Goal: Task Accomplishment & Management: Use online tool/utility

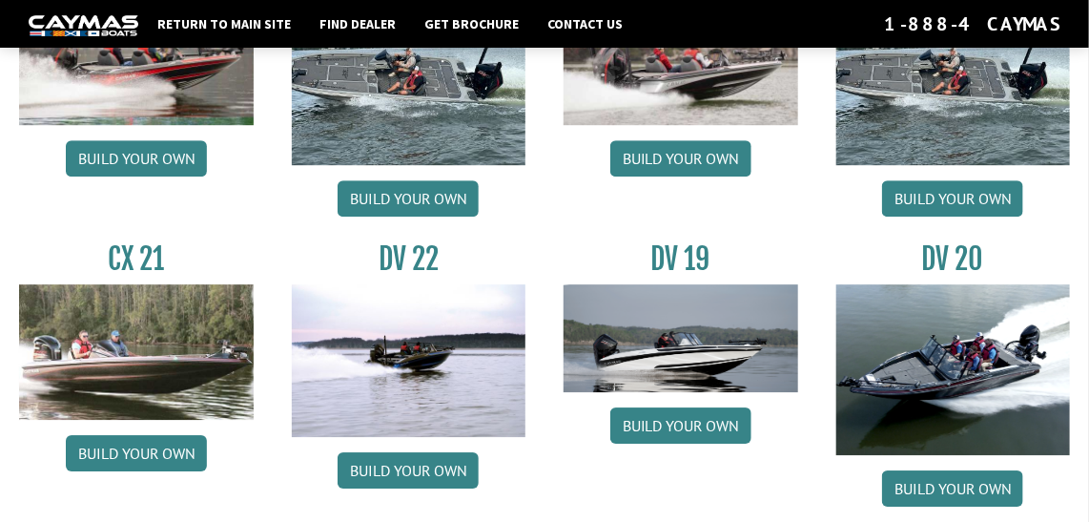
scroll to position [1921, 0]
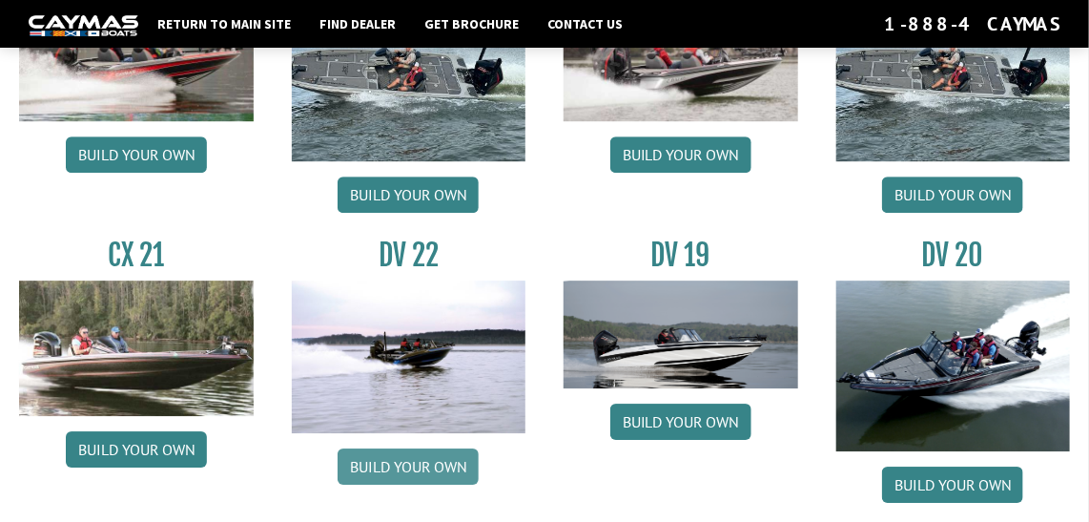
click at [418, 466] on link "Build your own" at bounding box center [408, 466] width 141 height 36
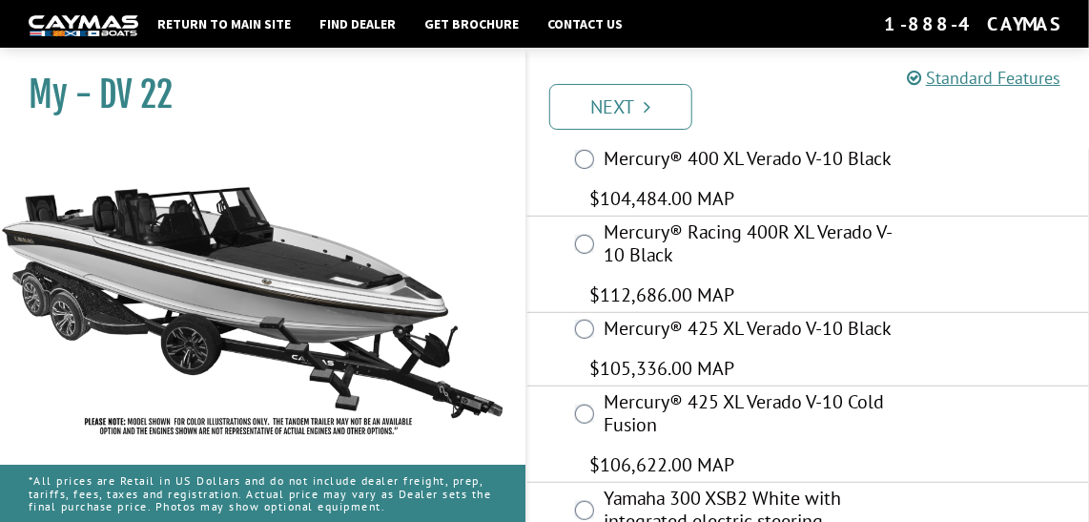
scroll to position [238, 0]
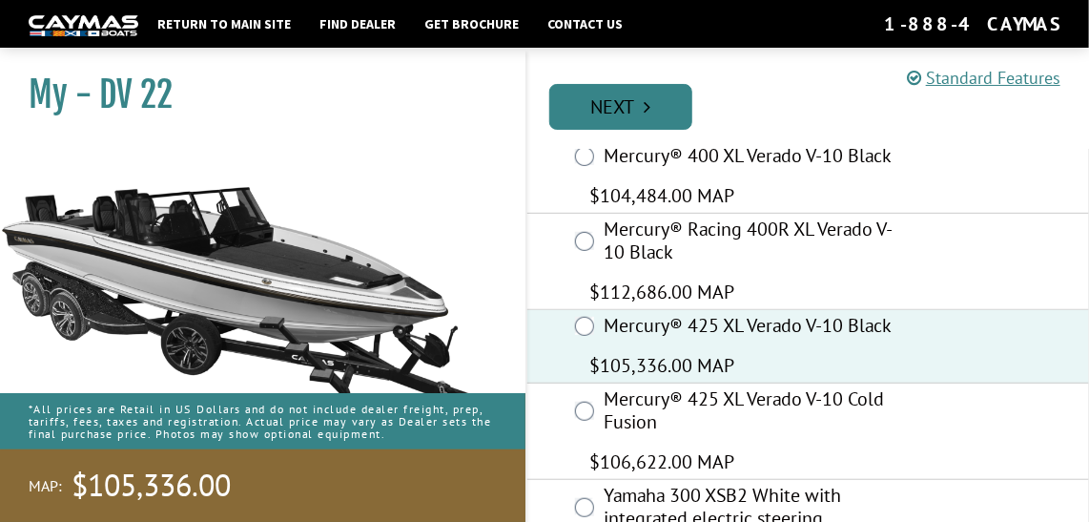
click at [602, 107] on link "Next" at bounding box center [620, 107] width 143 height 46
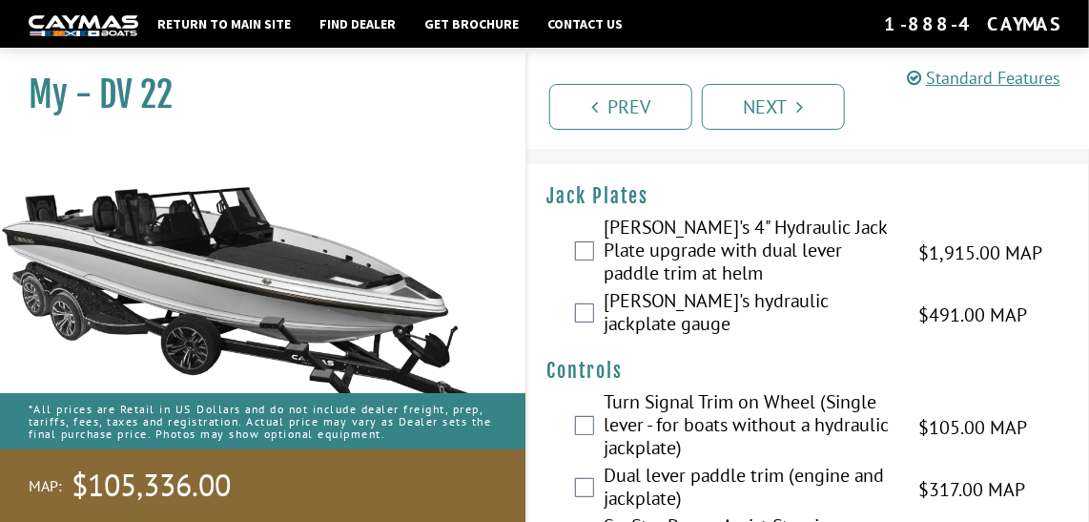
scroll to position [0, 0]
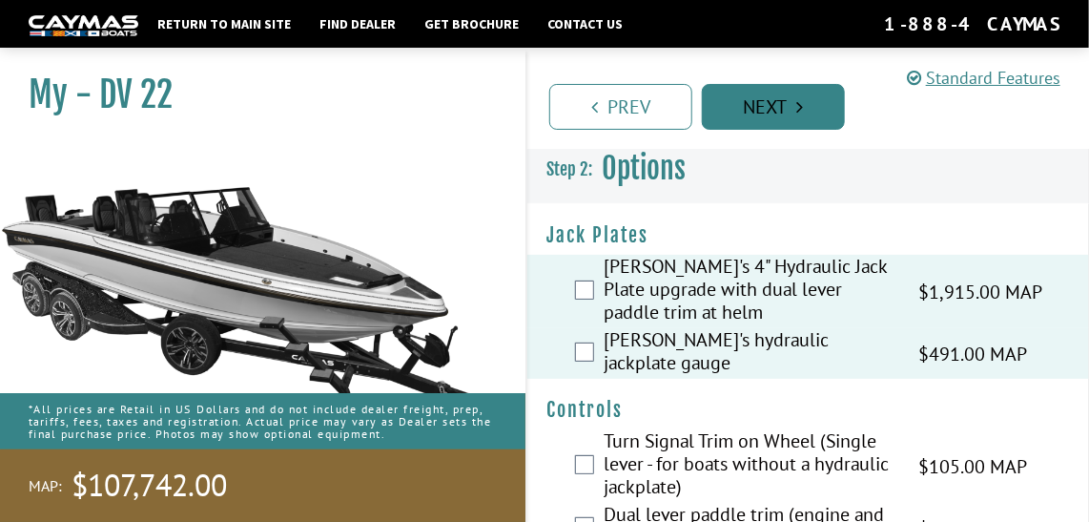
click at [769, 118] on link "Next" at bounding box center [773, 107] width 143 height 46
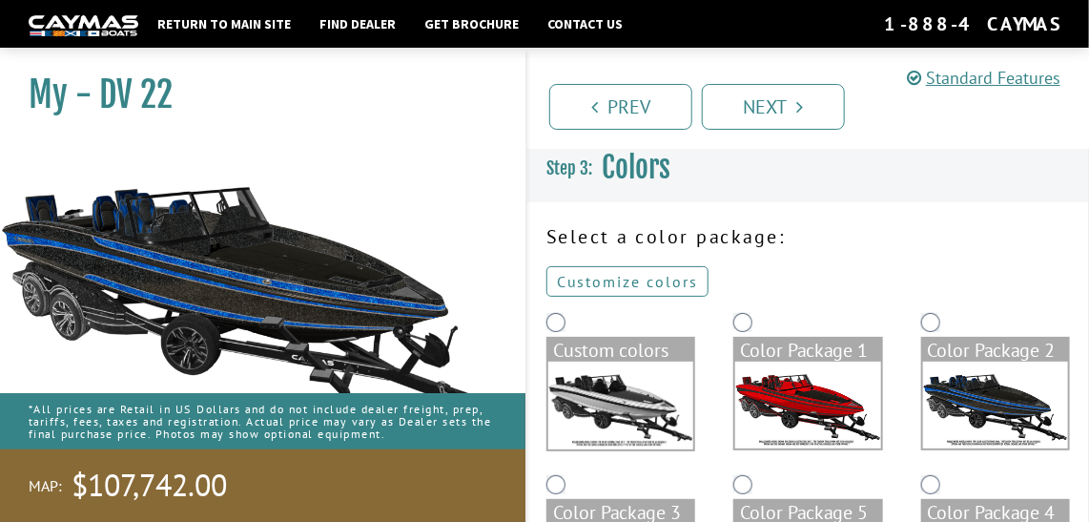
click at [646, 272] on link "Customize colors" at bounding box center [627, 281] width 162 height 31
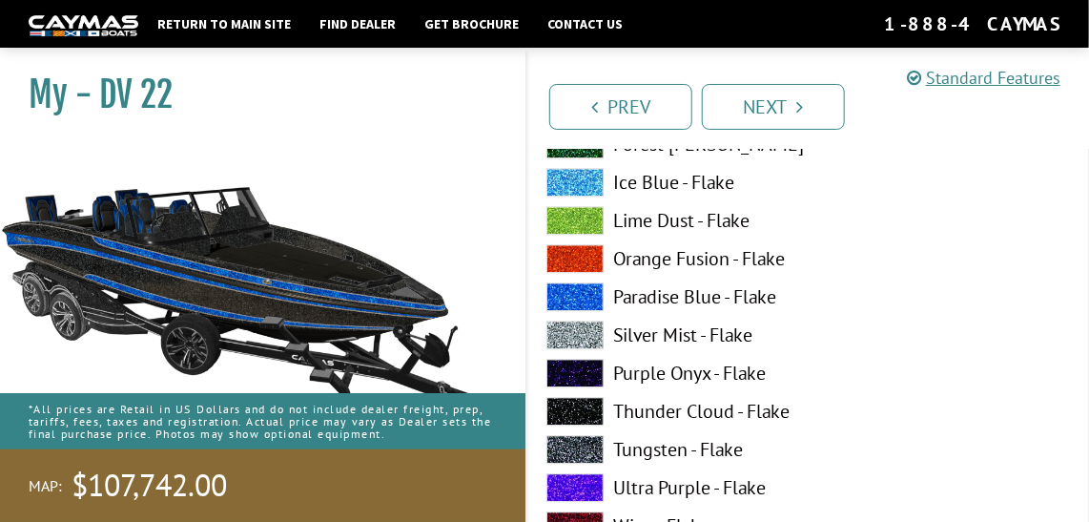
scroll to position [1632, 0]
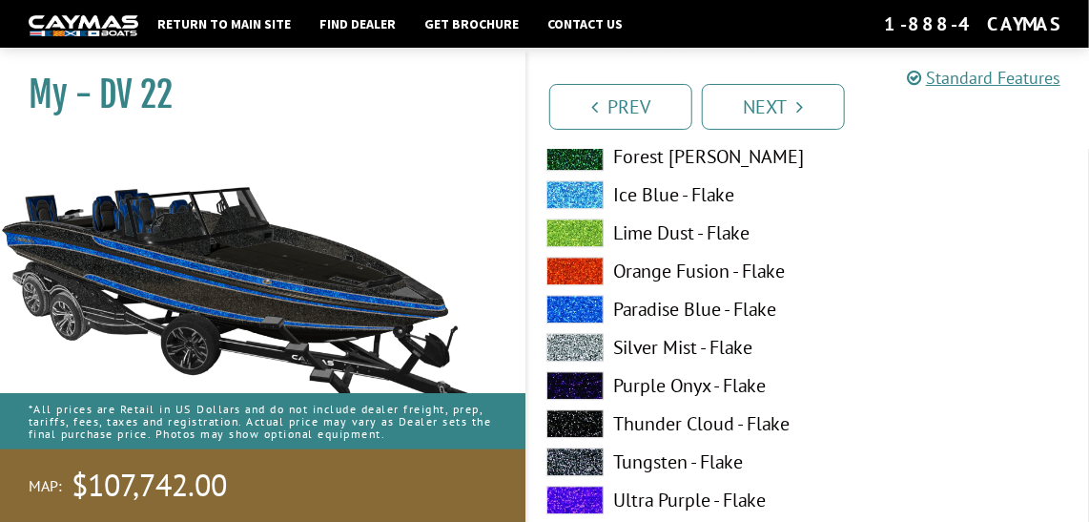
click at [573, 461] on span at bounding box center [574, 461] width 57 height 29
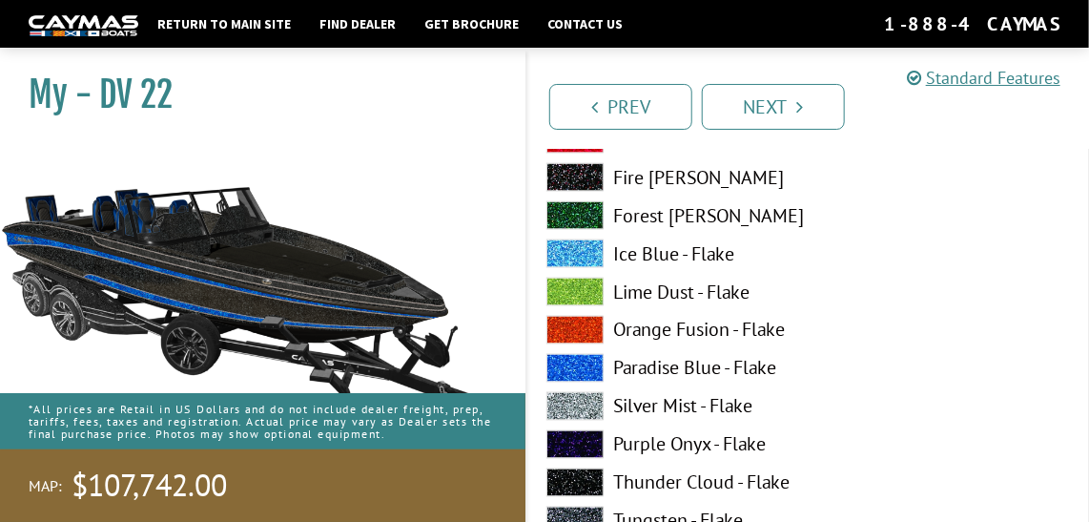
scroll to position [3561, 0]
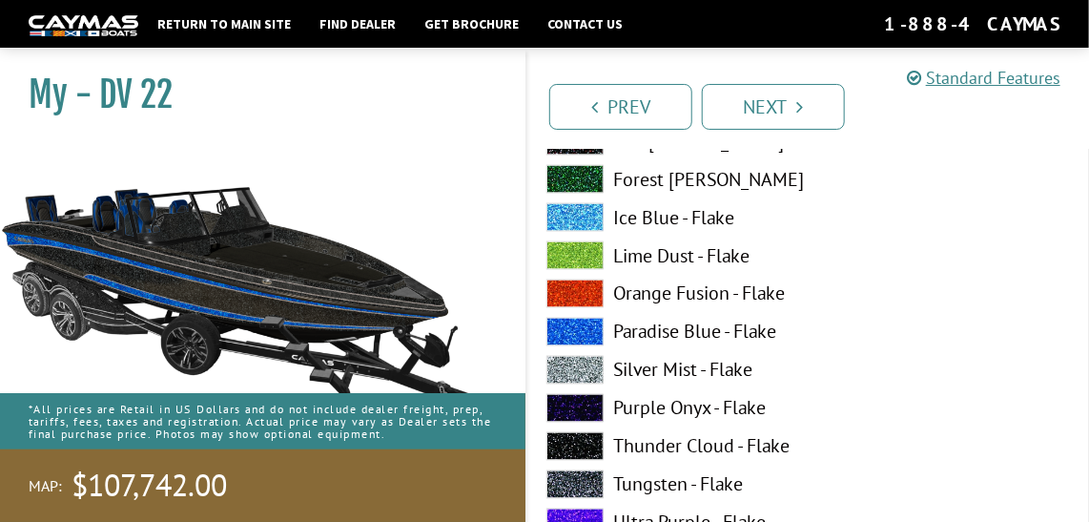
click at [588, 331] on span at bounding box center [574, 332] width 57 height 29
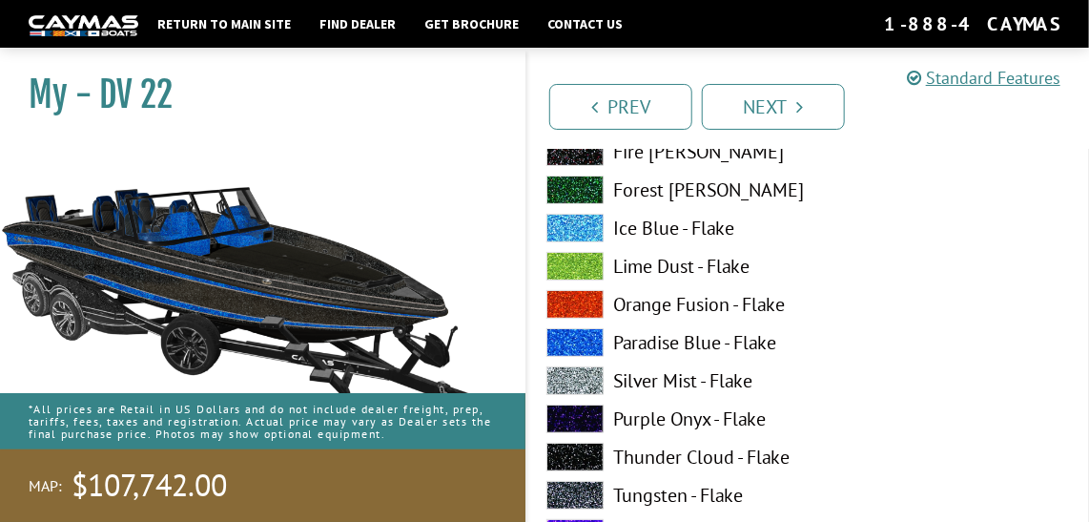
scroll to position [5182, 0]
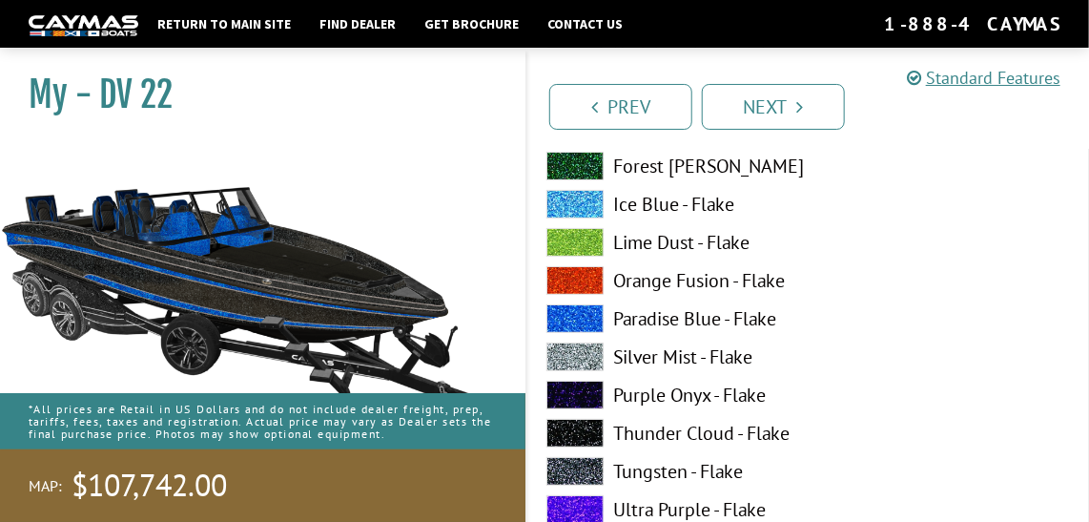
click at [572, 474] on span at bounding box center [574, 471] width 57 height 29
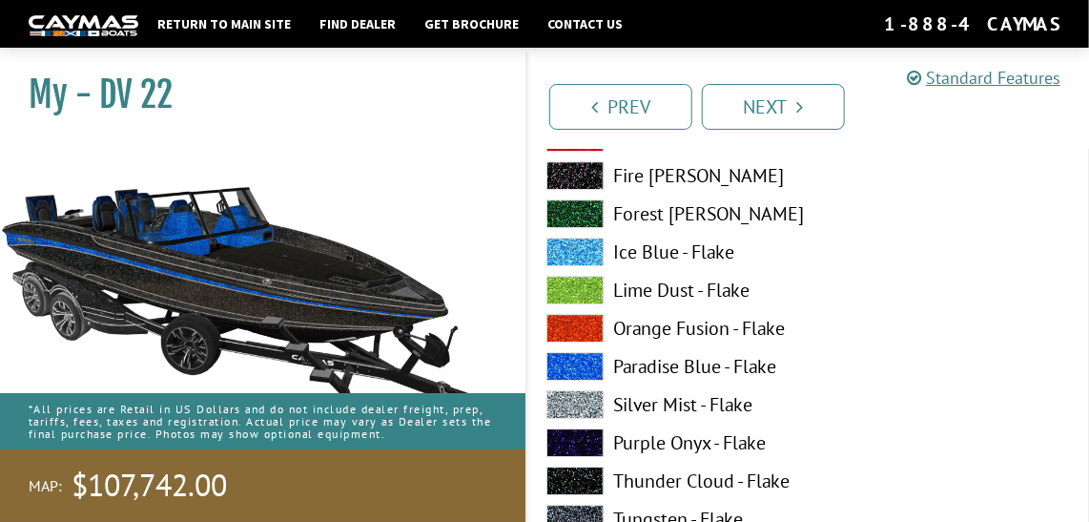
scroll to position [7147, 0]
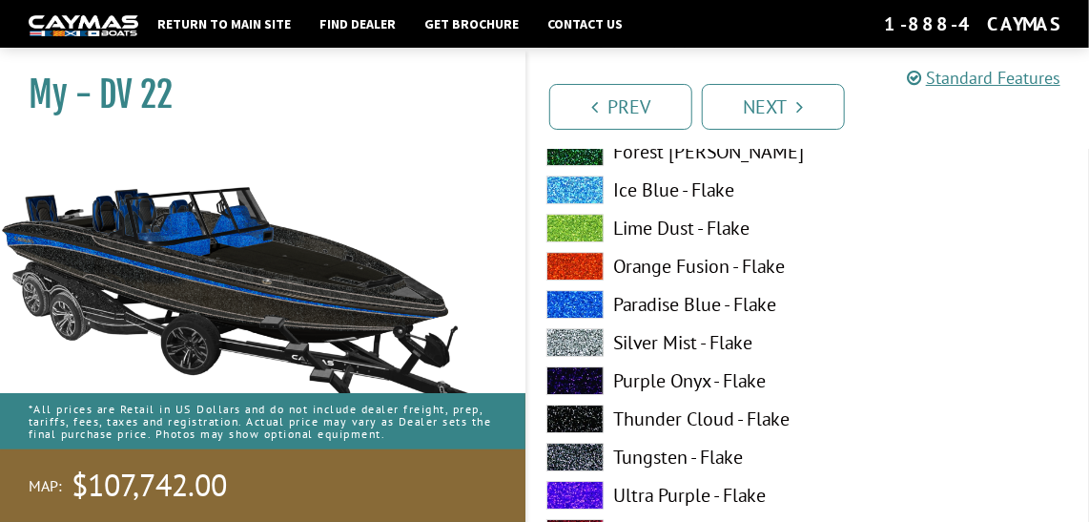
click at [585, 454] on span at bounding box center [574, 456] width 57 height 29
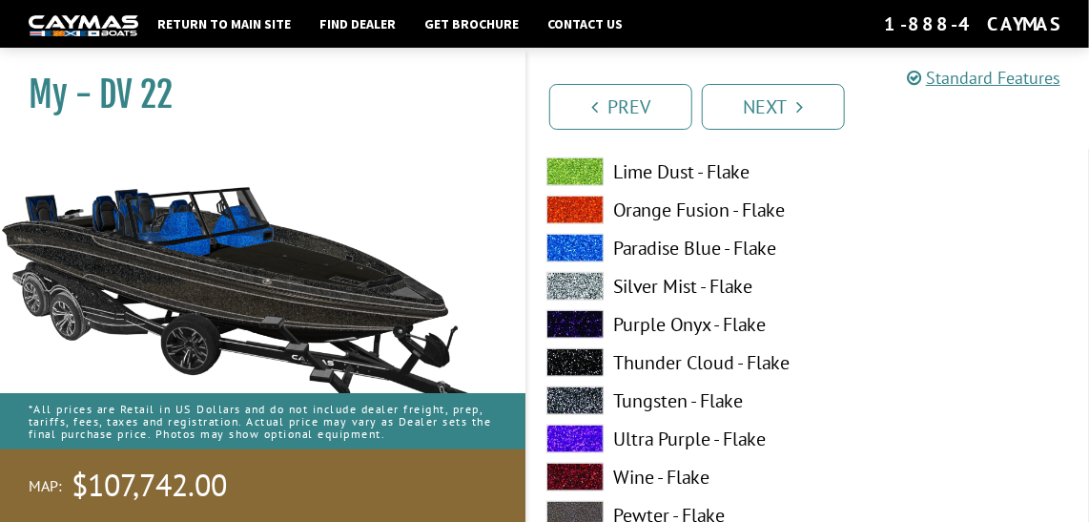
scroll to position [552, 0]
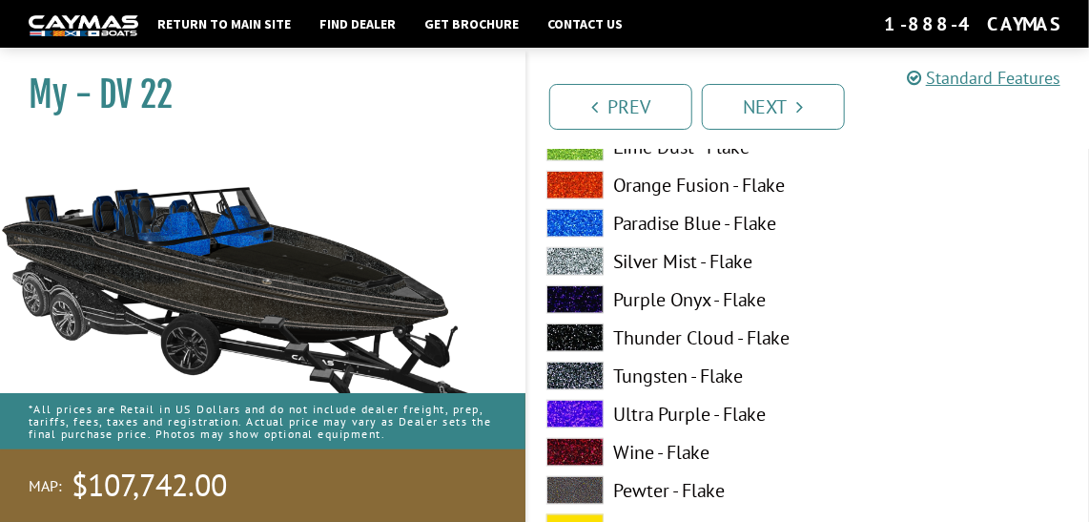
click at [586, 230] on span at bounding box center [574, 223] width 57 height 29
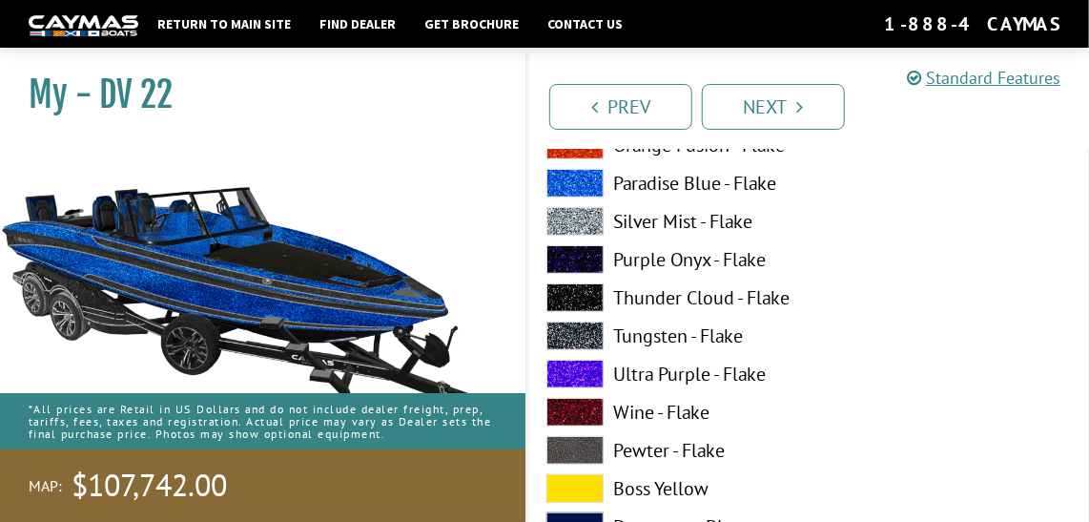
scroll to position [5292, 0]
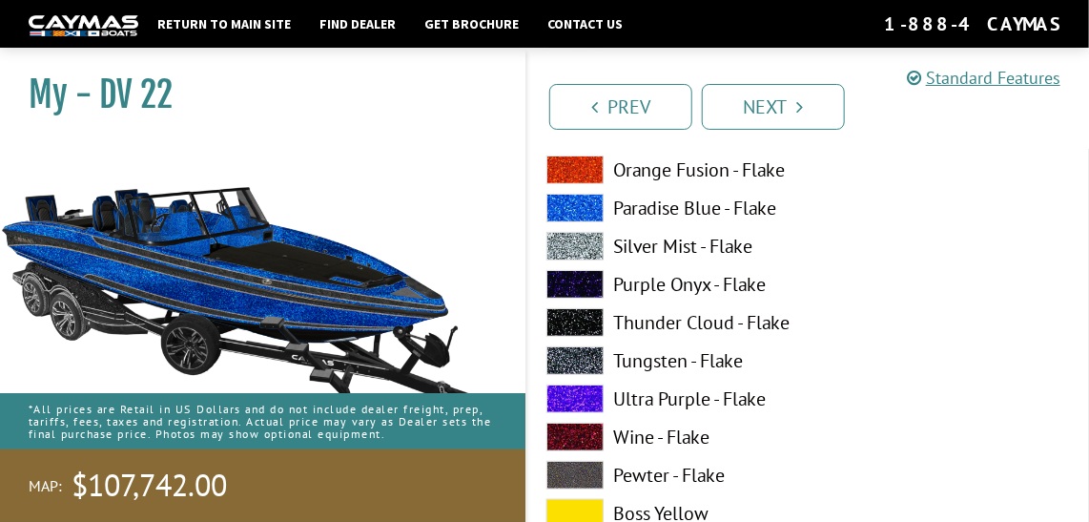
click at [578, 434] on span at bounding box center [574, 436] width 57 height 29
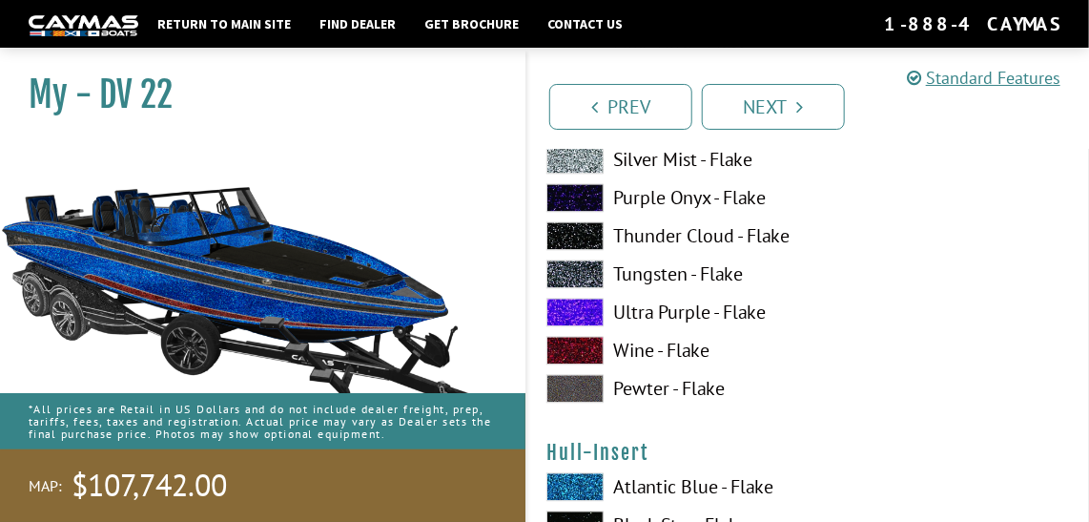
scroll to position [6533, 0]
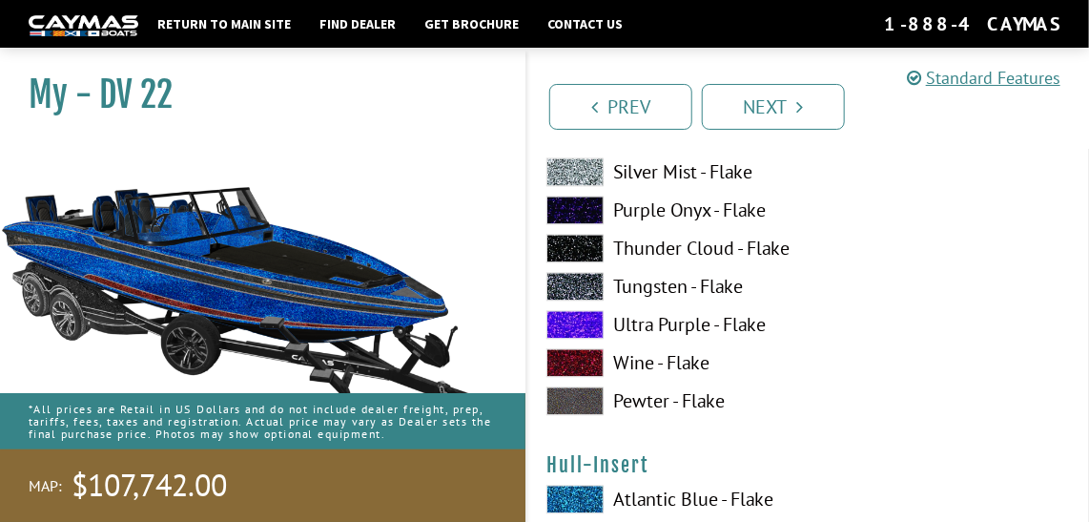
click at [565, 351] on span at bounding box center [574, 362] width 57 height 29
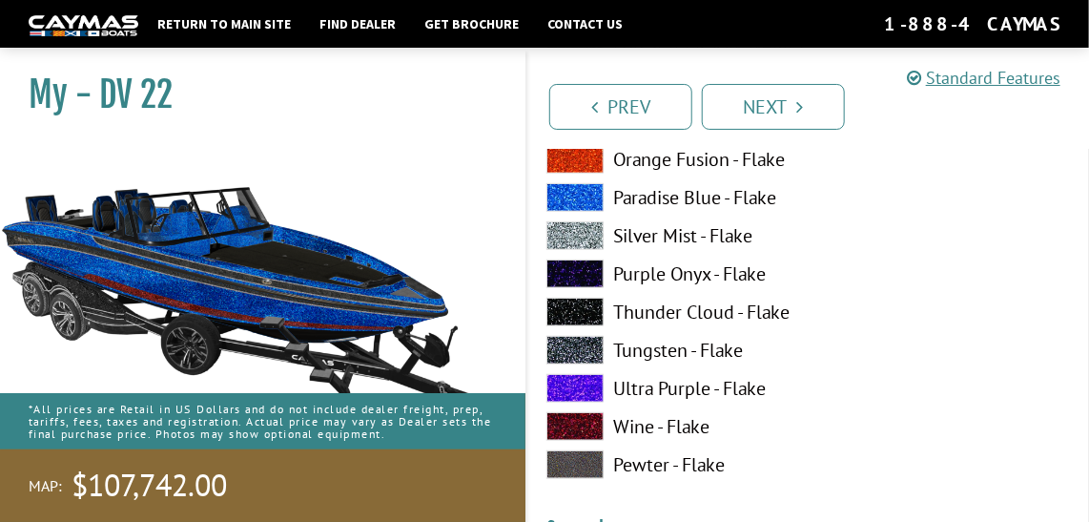
scroll to position [2898, 0]
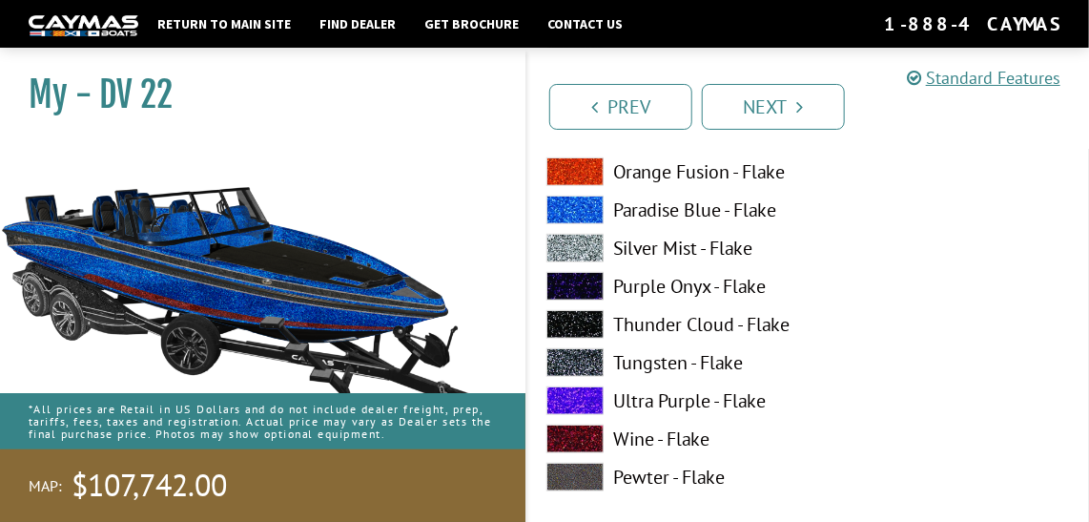
click at [580, 432] on span at bounding box center [574, 438] width 57 height 29
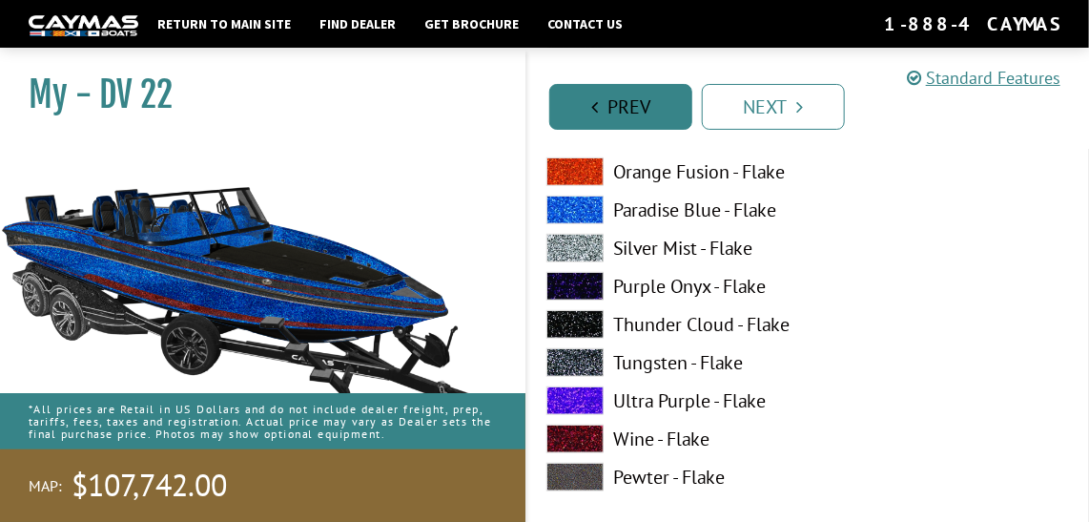
click at [661, 113] on link "Prev" at bounding box center [620, 107] width 143 height 46
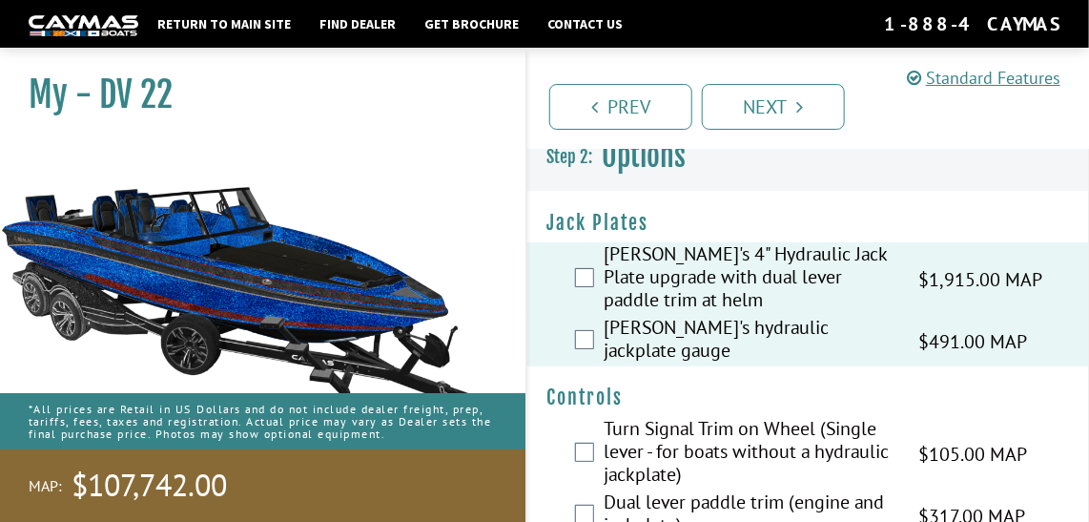
scroll to position [0, 0]
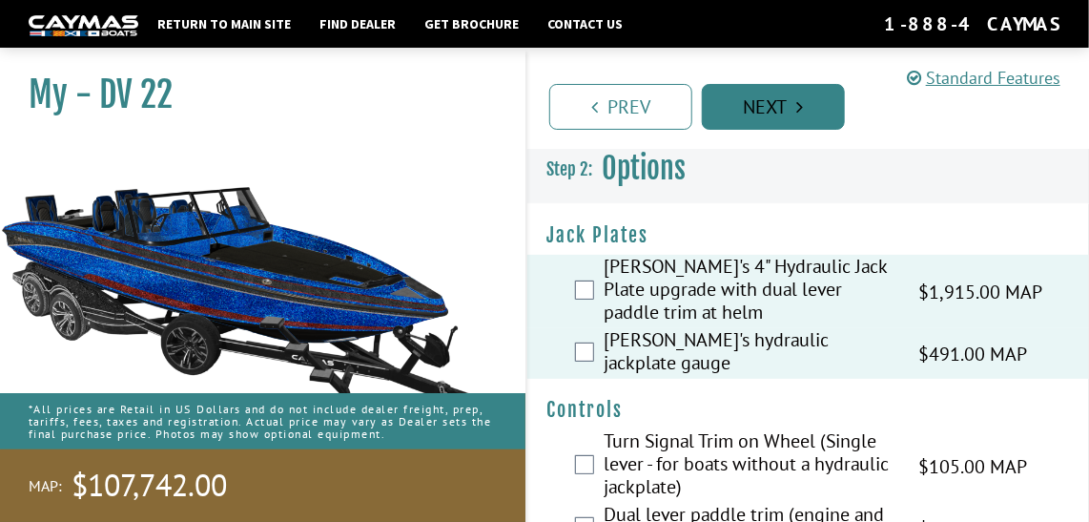
click at [780, 111] on link "Next" at bounding box center [773, 107] width 143 height 46
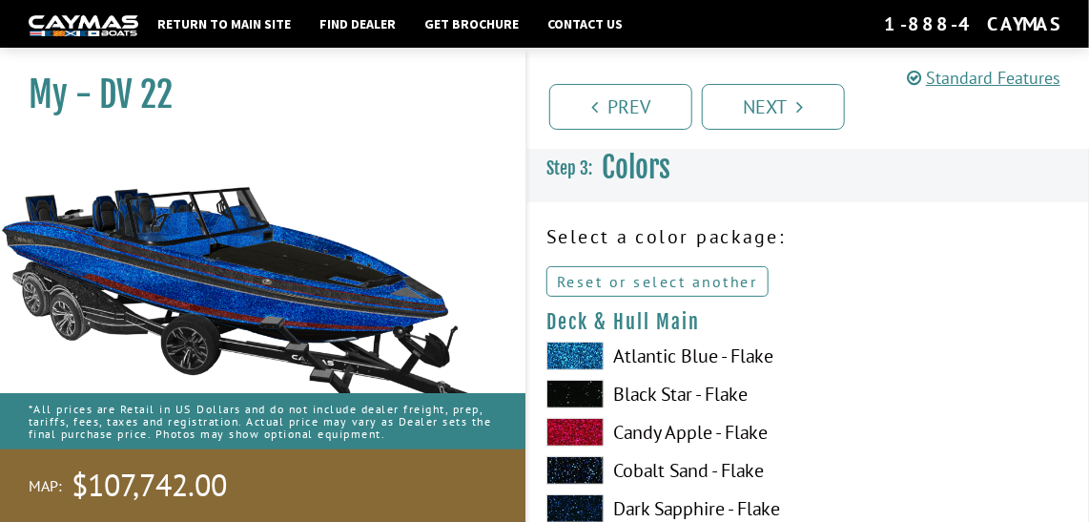
click at [623, 281] on link "Reset or select another" at bounding box center [657, 281] width 222 height 31
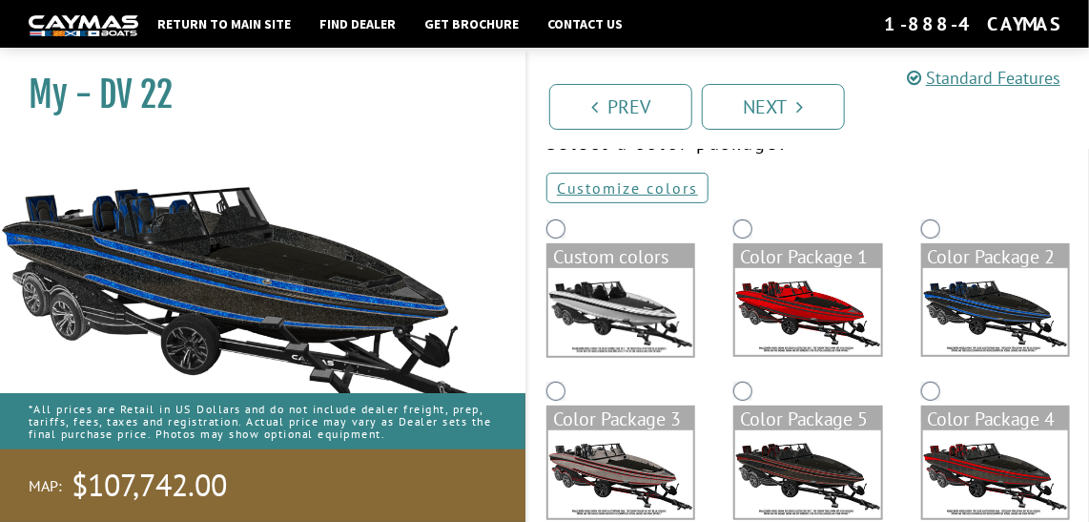
scroll to position [92, 0]
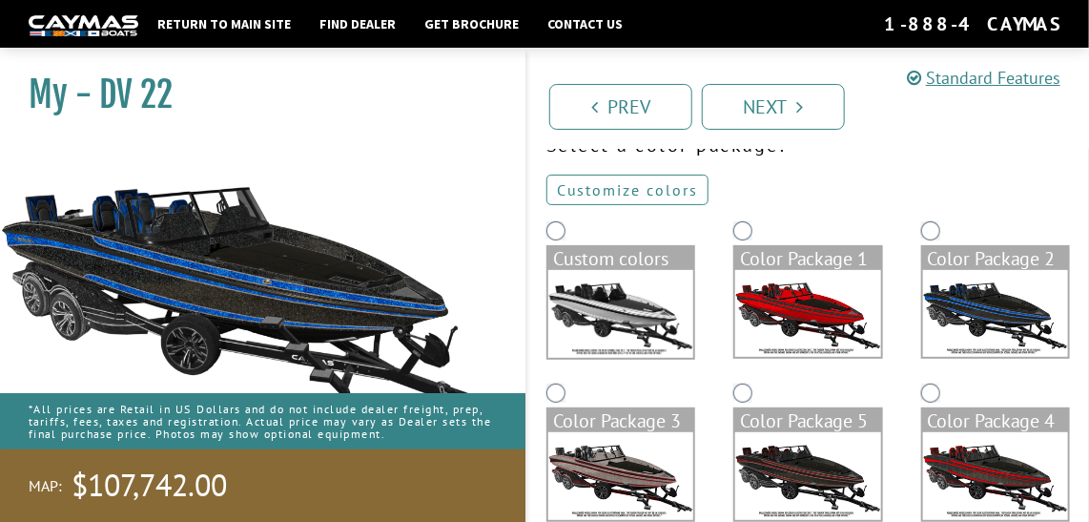
click at [624, 193] on link "Customize colors" at bounding box center [627, 189] width 162 height 31
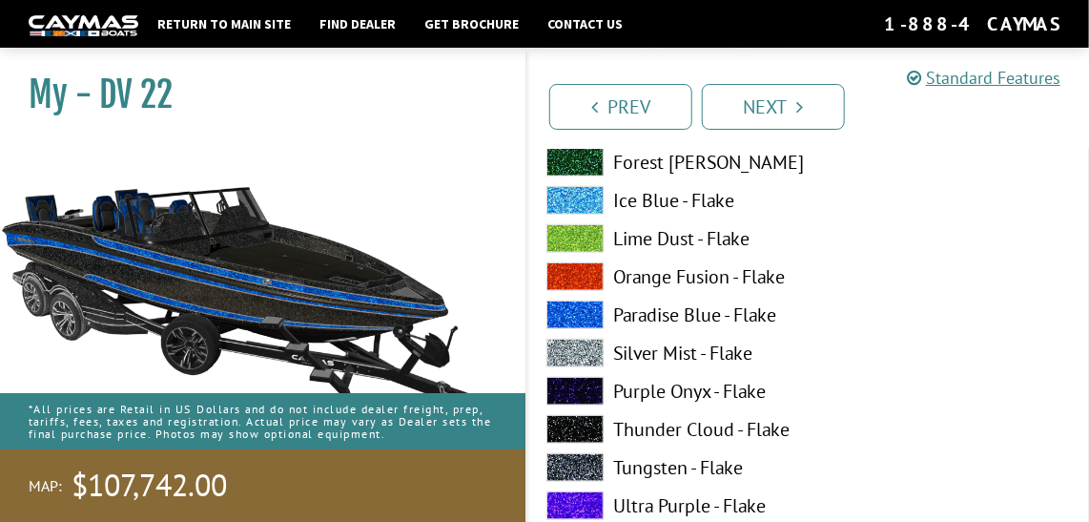
scroll to position [484, 0]
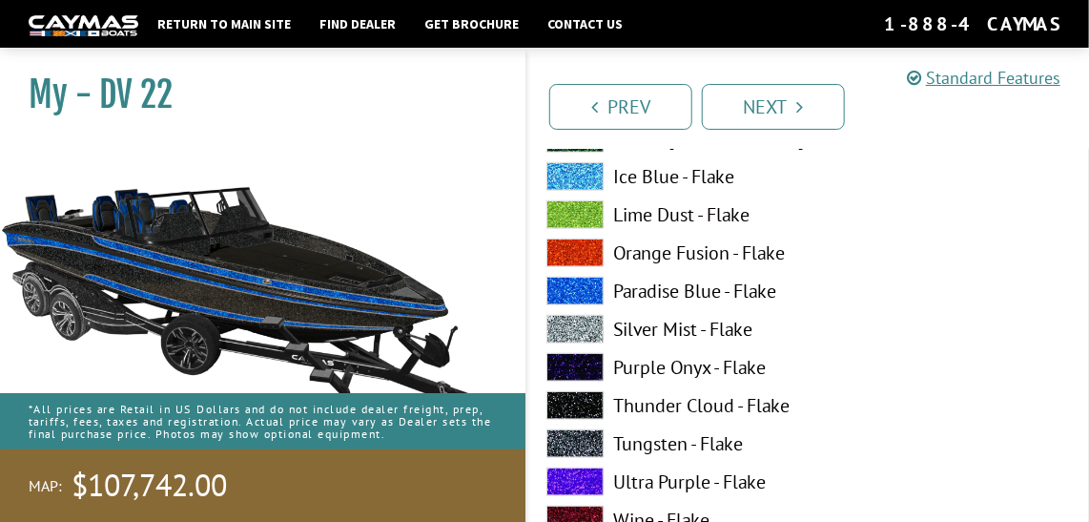
click at [578, 440] on span at bounding box center [574, 443] width 57 height 29
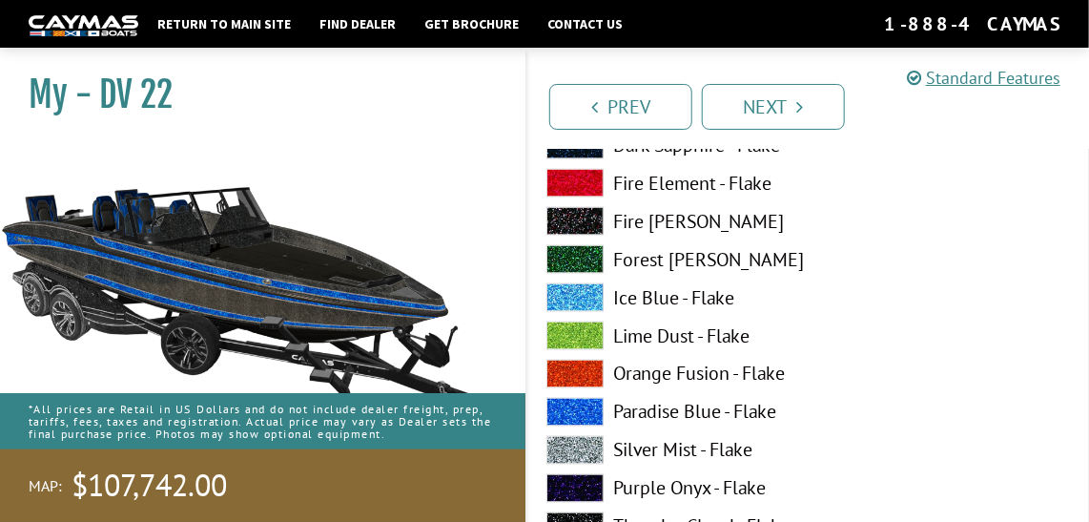
scroll to position [3493, 0]
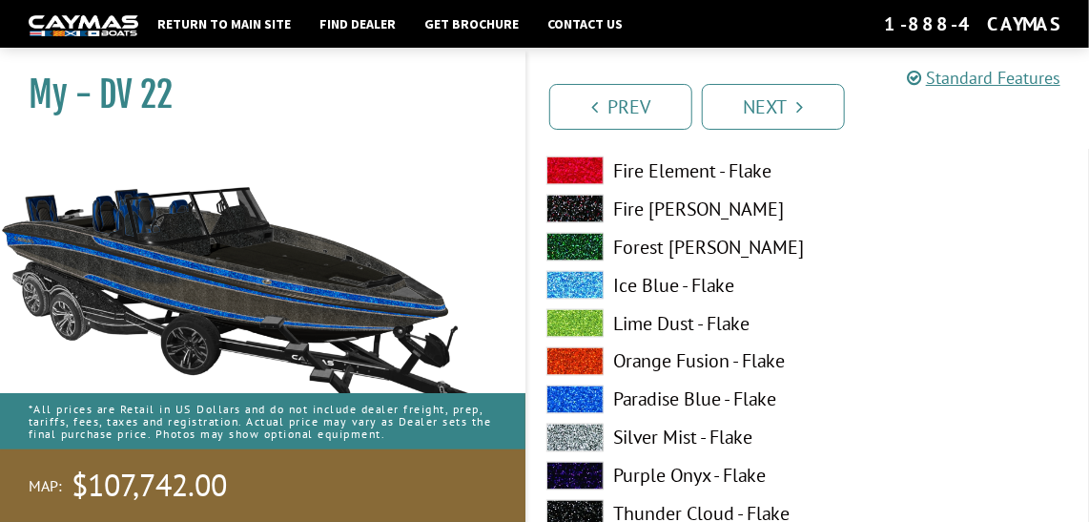
click at [570, 396] on span at bounding box center [574, 399] width 57 height 29
click at [591, 399] on span at bounding box center [574, 399] width 57 height 29
click at [586, 235] on span at bounding box center [574, 247] width 57 height 29
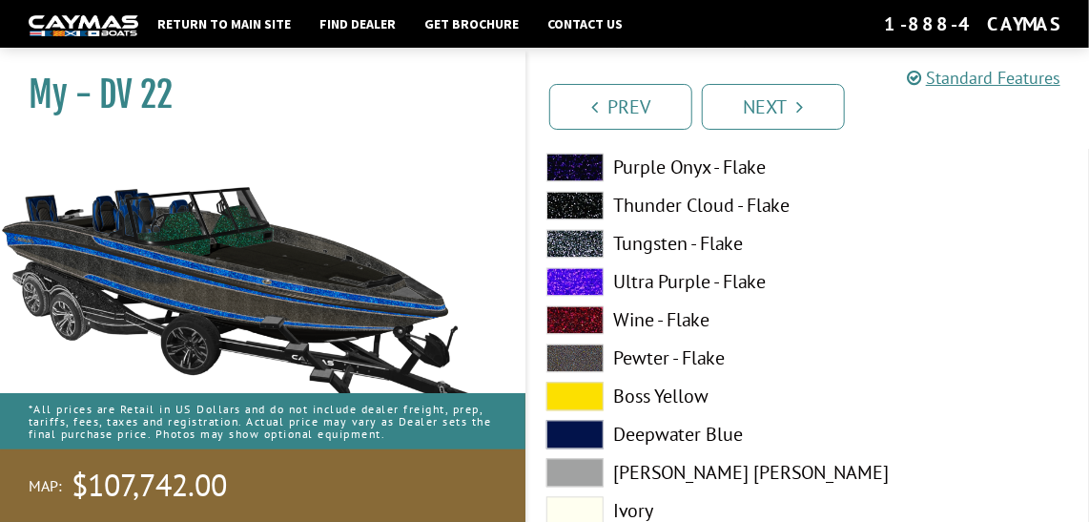
scroll to position [3787, 0]
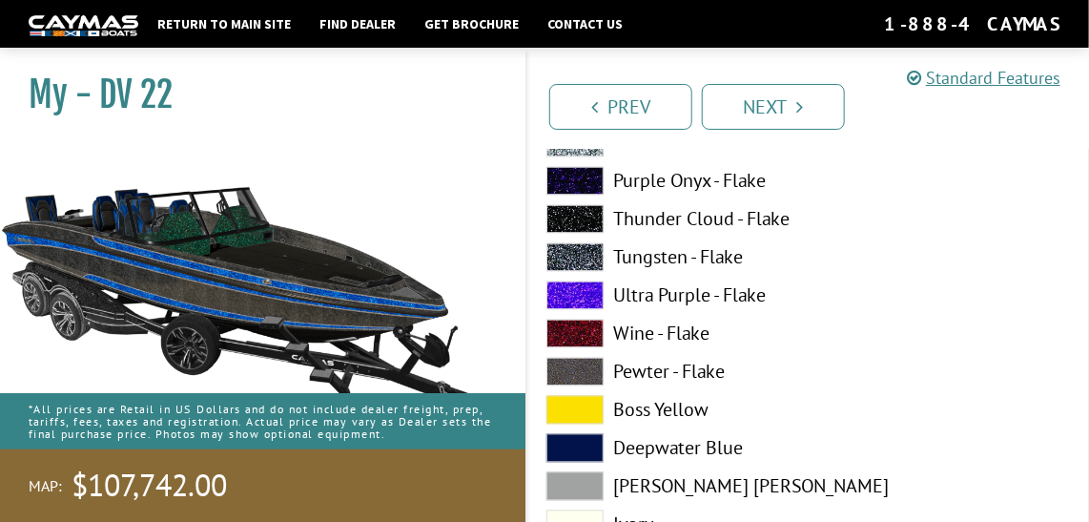
click at [582, 328] on span at bounding box center [574, 333] width 57 height 29
click at [583, 262] on span at bounding box center [574, 257] width 57 height 29
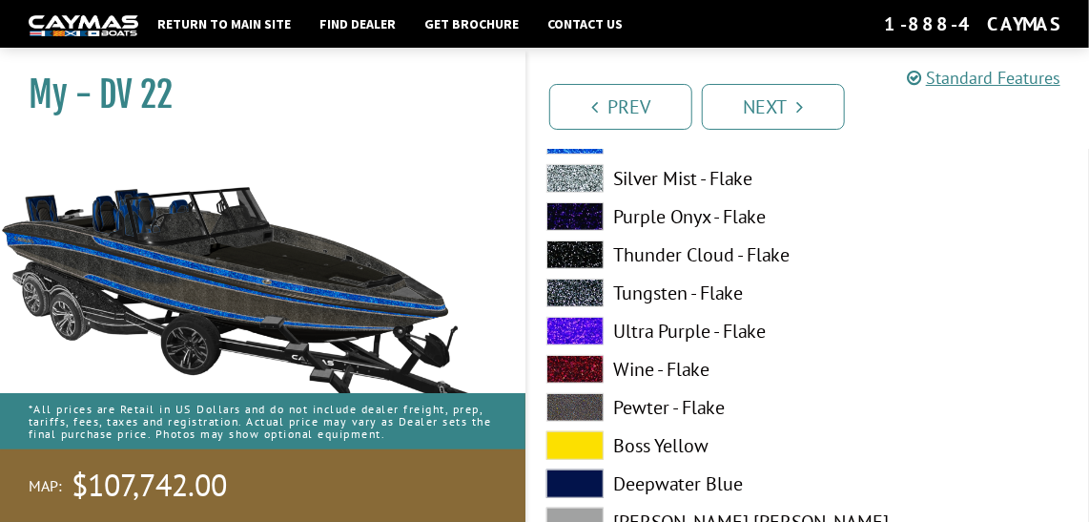
scroll to position [5371, 0]
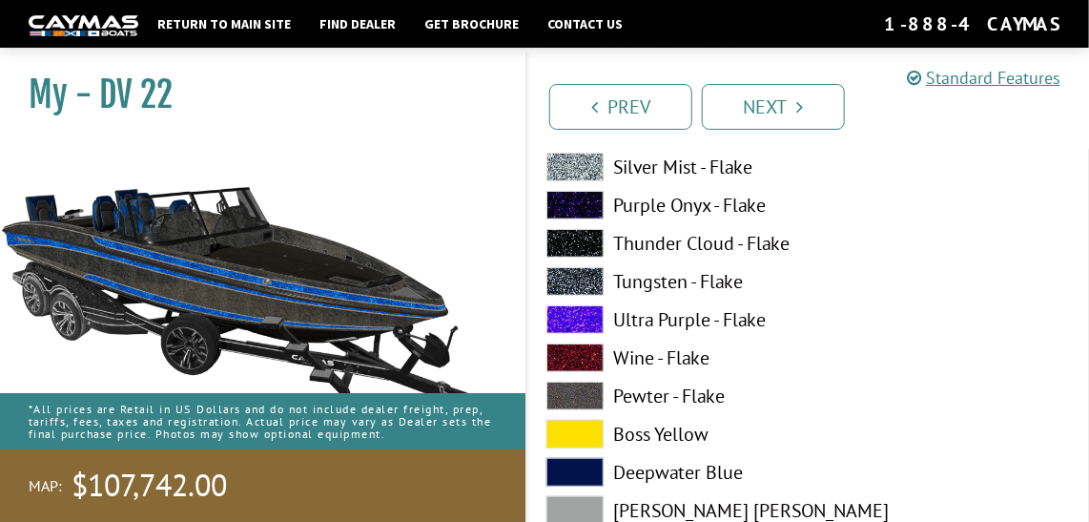
click at [577, 347] on span at bounding box center [574, 357] width 57 height 29
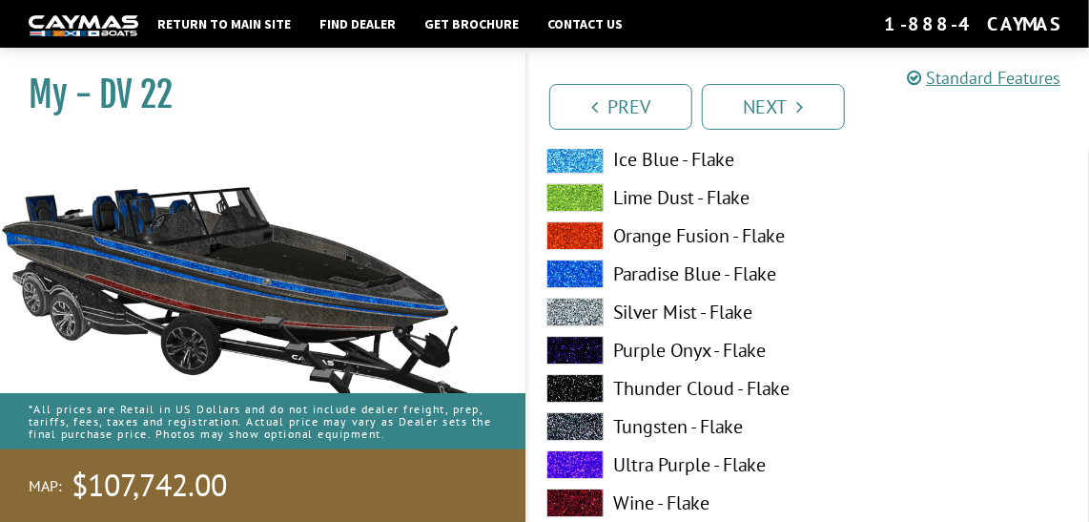
scroll to position [7189, 0]
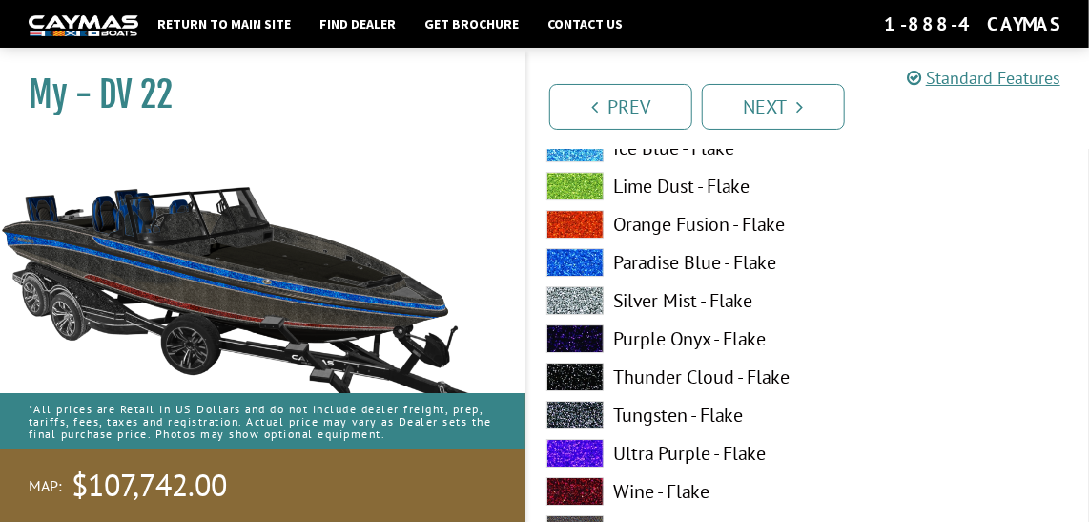
click at [581, 482] on span at bounding box center [574, 491] width 57 height 29
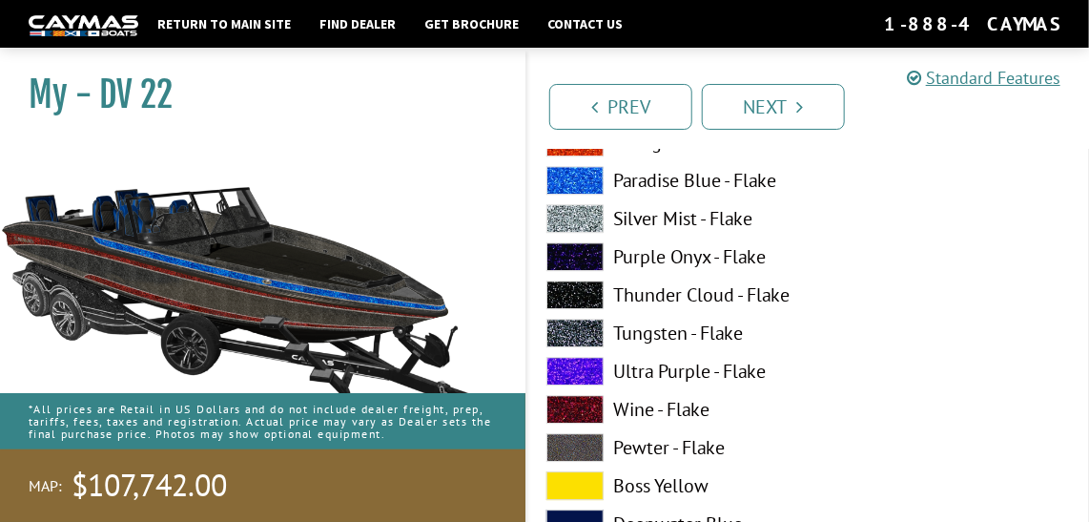
scroll to position [1798, 0]
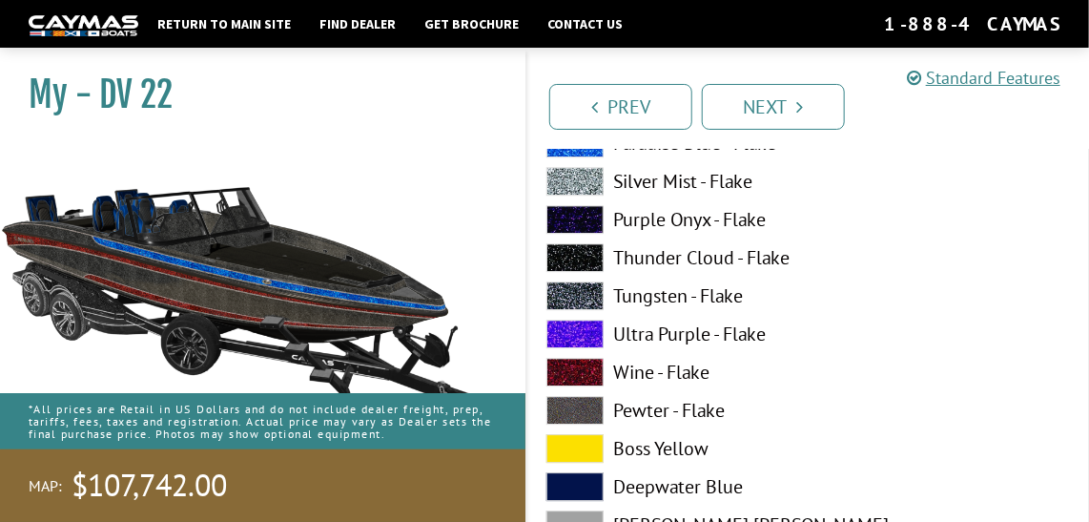
click at [588, 370] on span at bounding box center [574, 372] width 57 height 29
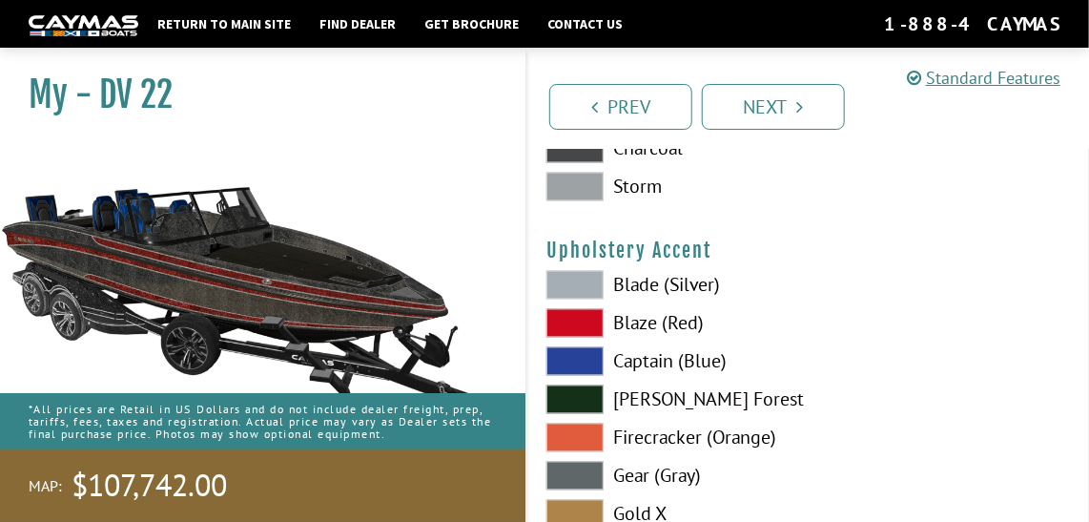
scroll to position [8958, 0]
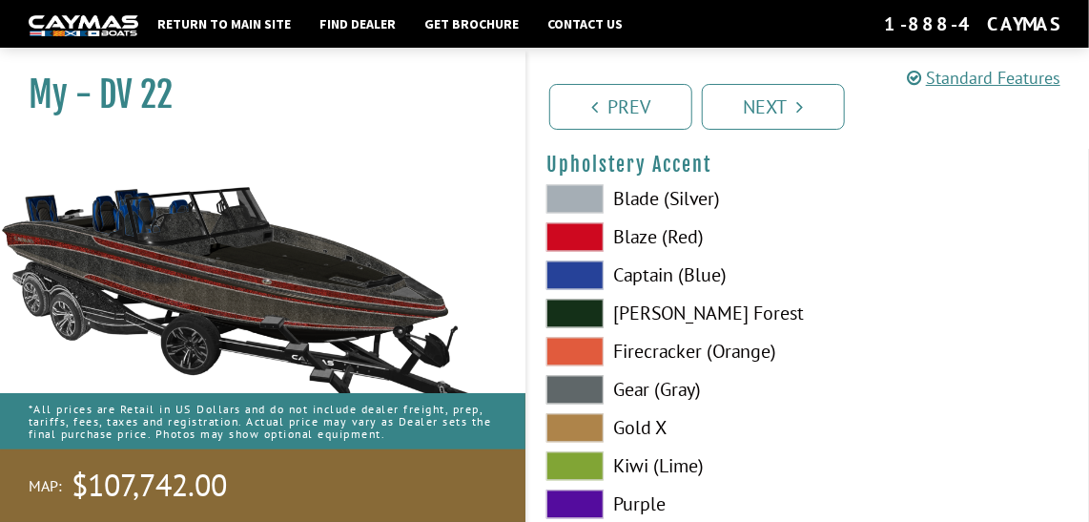
click at [568, 227] on span at bounding box center [574, 237] width 57 height 29
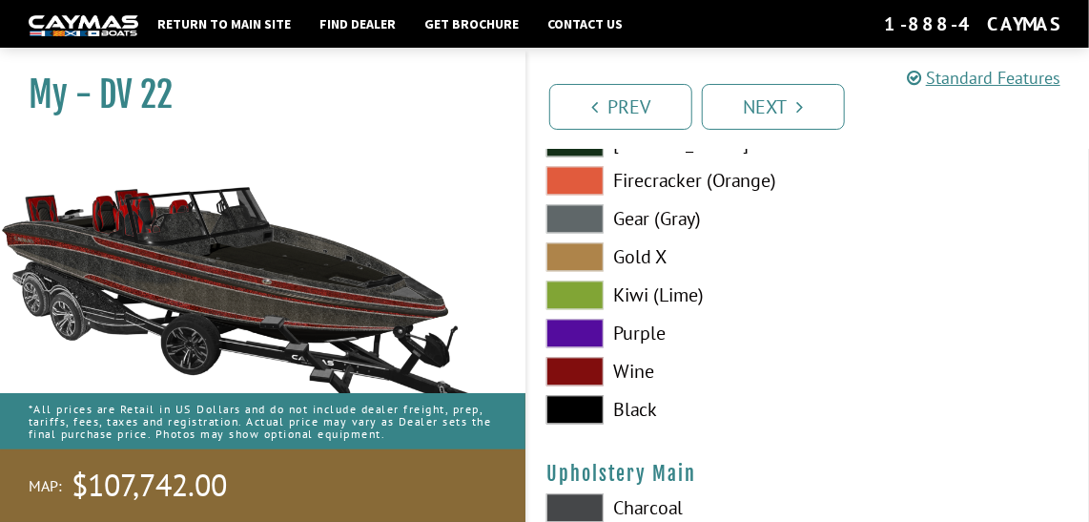
scroll to position [9131, 0]
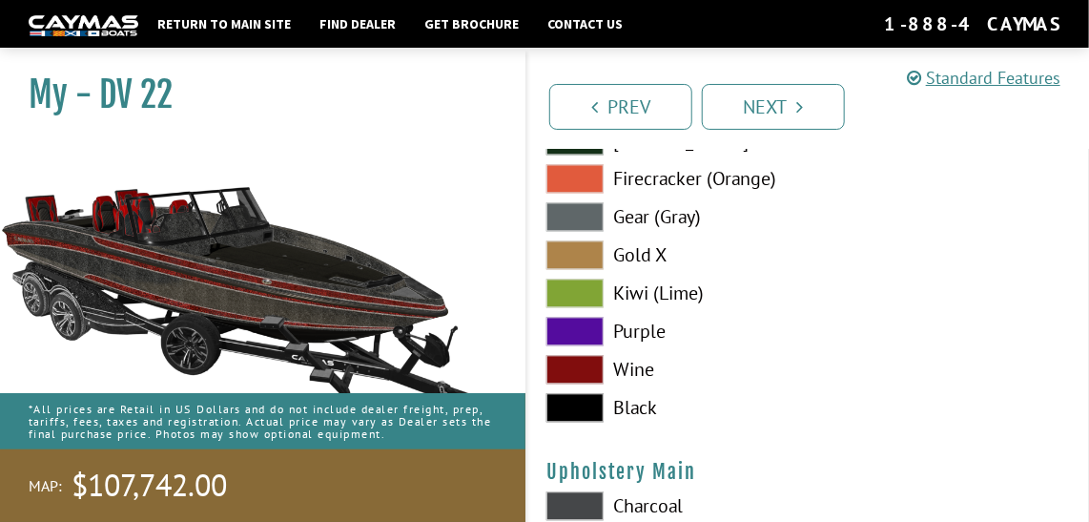
click at [585, 359] on span at bounding box center [574, 369] width 57 height 29
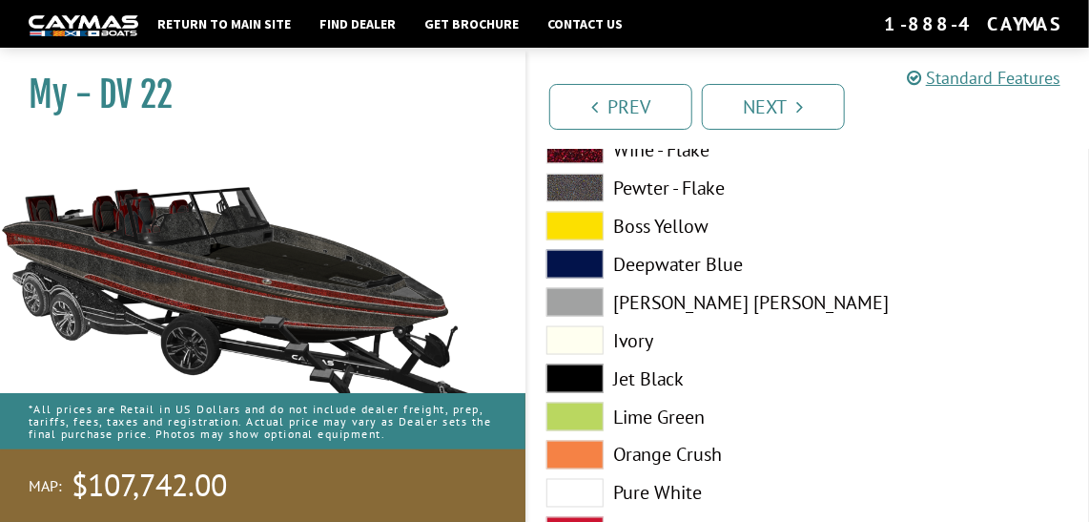
scroll to position [0, 0]
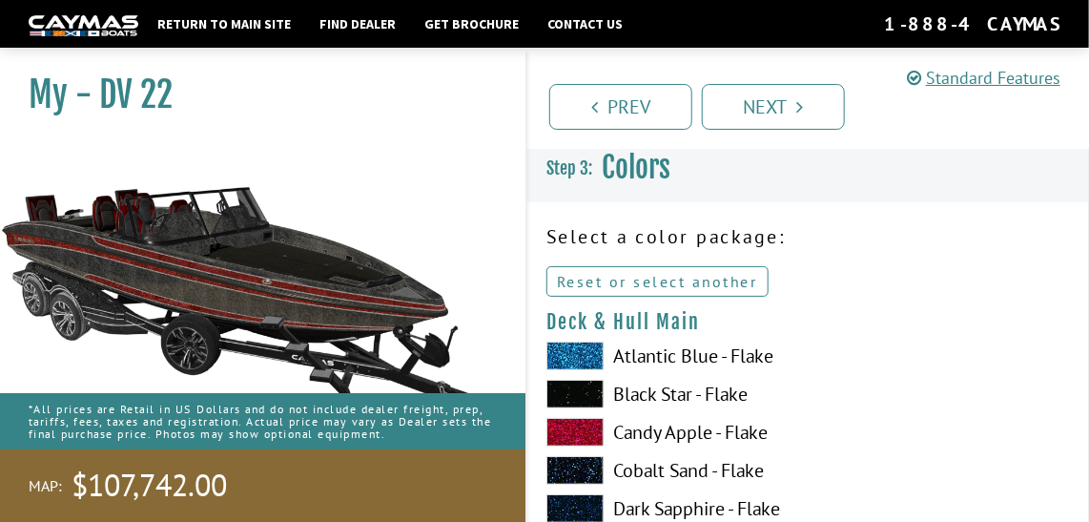
click at [626, 276] on link "Reset or select another" at bounding box center [657, 281] width 222 height 31
